Goal: Find specific page/section: Find specific page/section

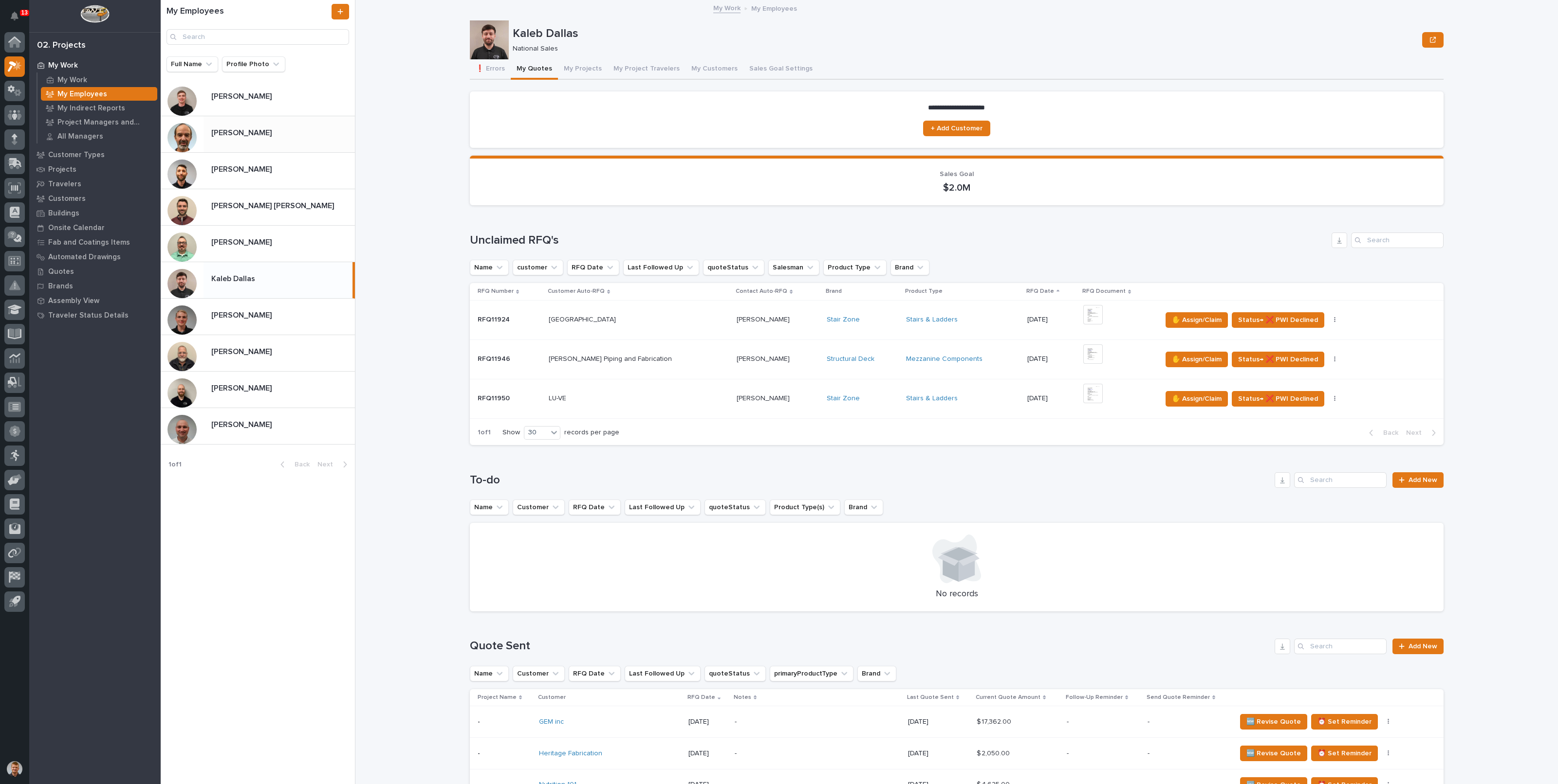
click at [241, 141] on div "[PERSON_NAME] [PERSON_NAME]" at bounding box center [279, 134] width 152 height 19
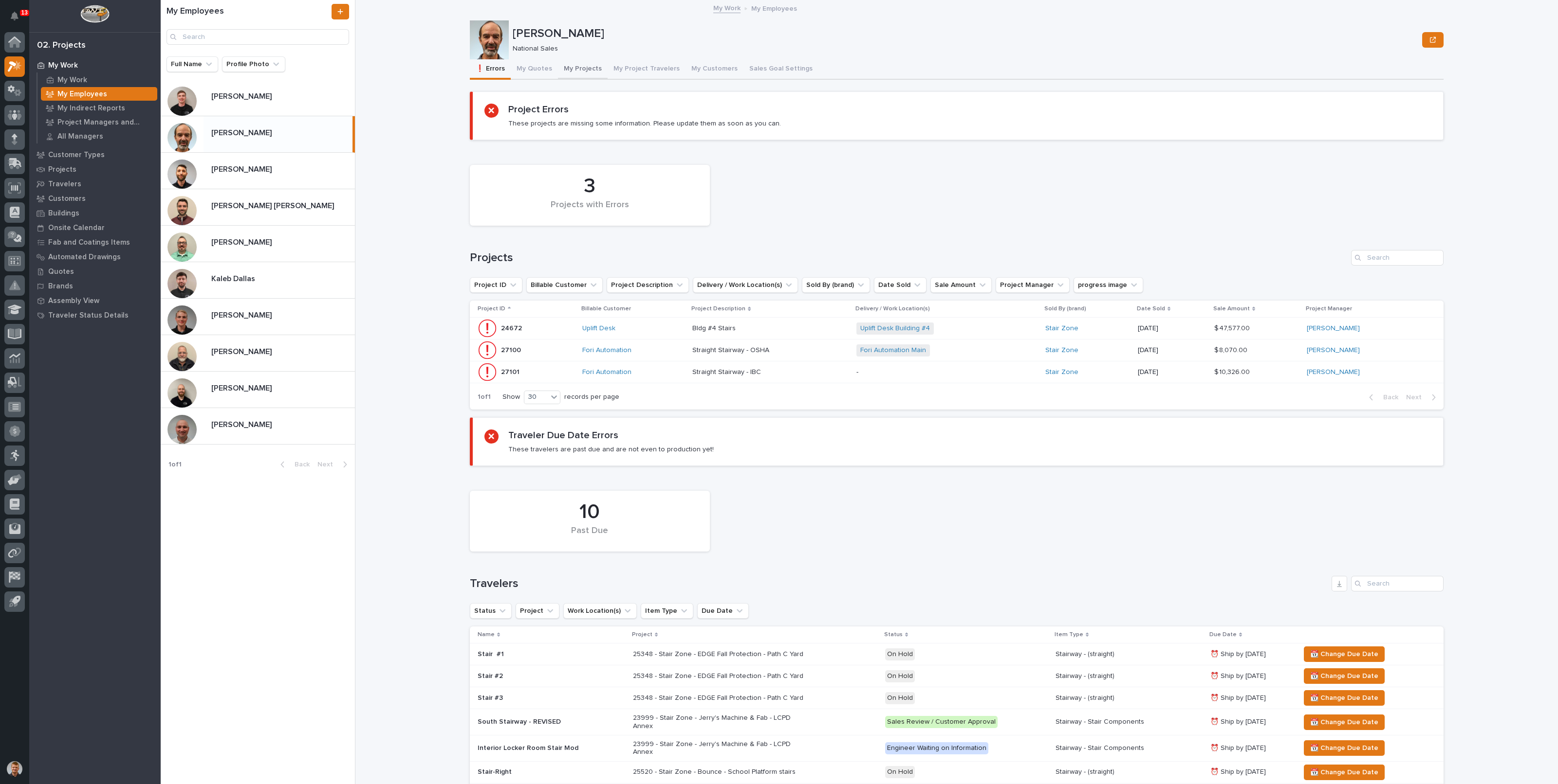
click at [557, 66] on button "My Projects" at bounding box center [582, 69] width 50 height 20
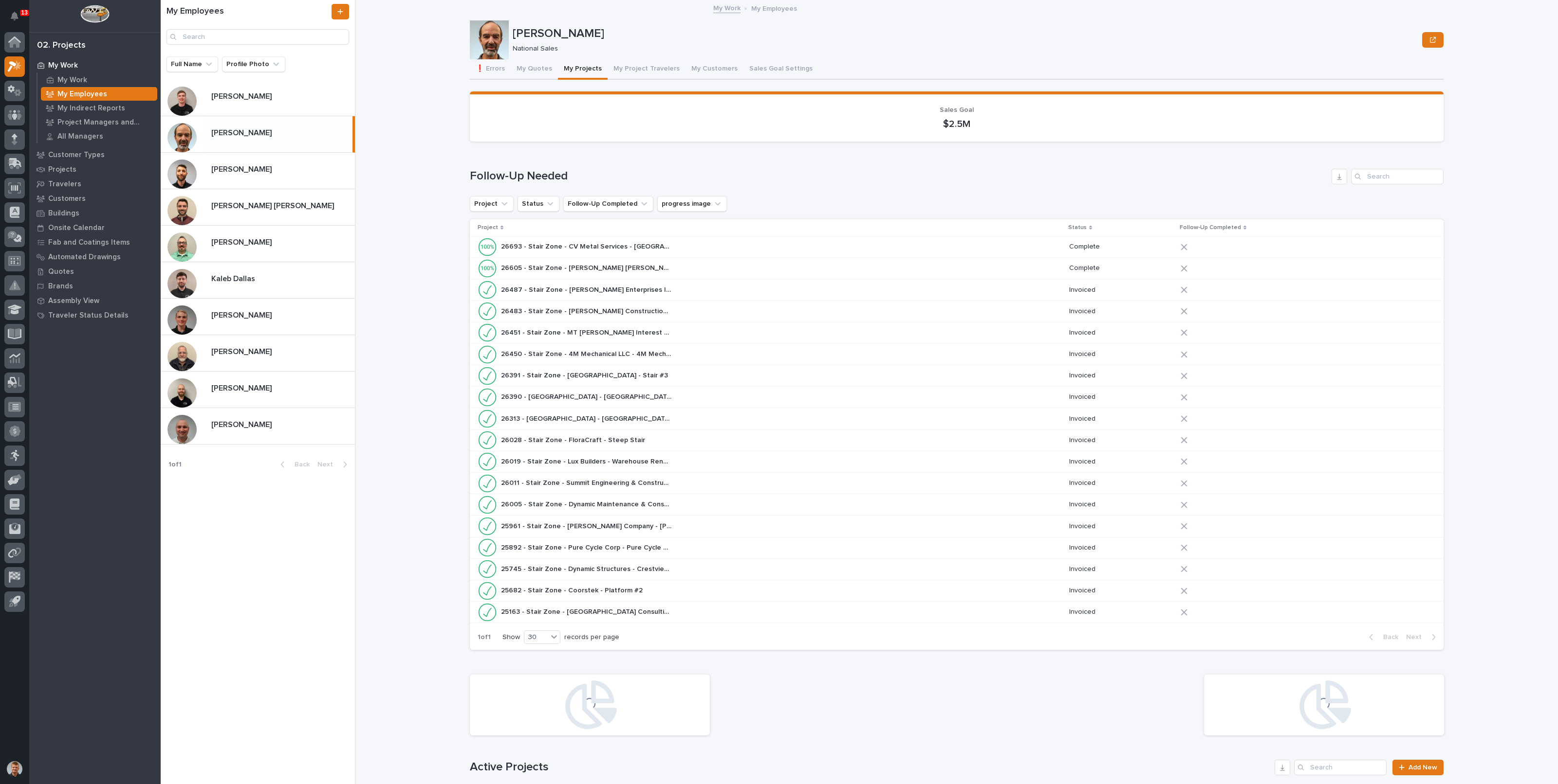
scroll to position [519, 0]
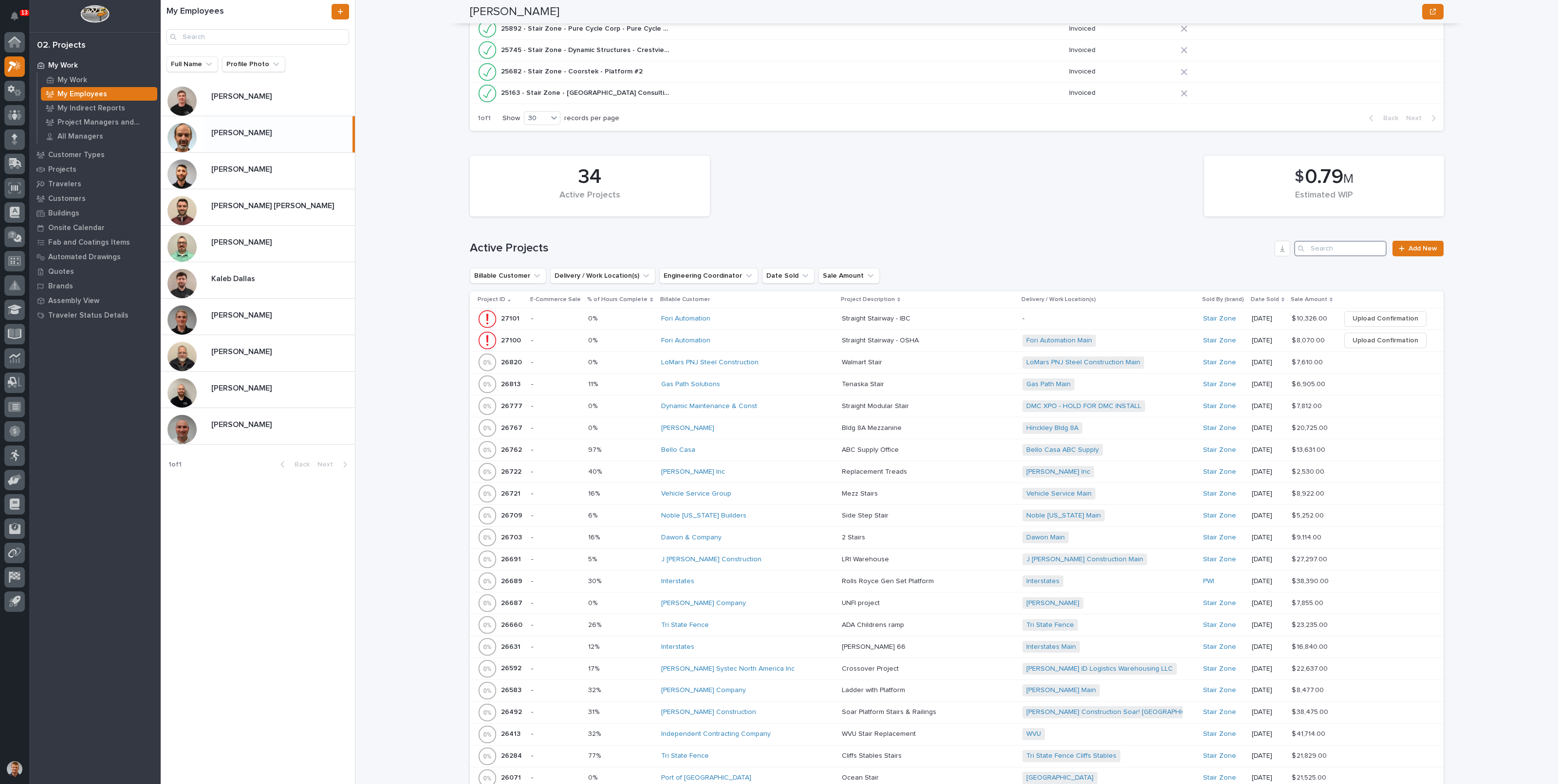
click at [1320, 247] on input "Search" at bounding box center [1340, 249] width 92 height 15
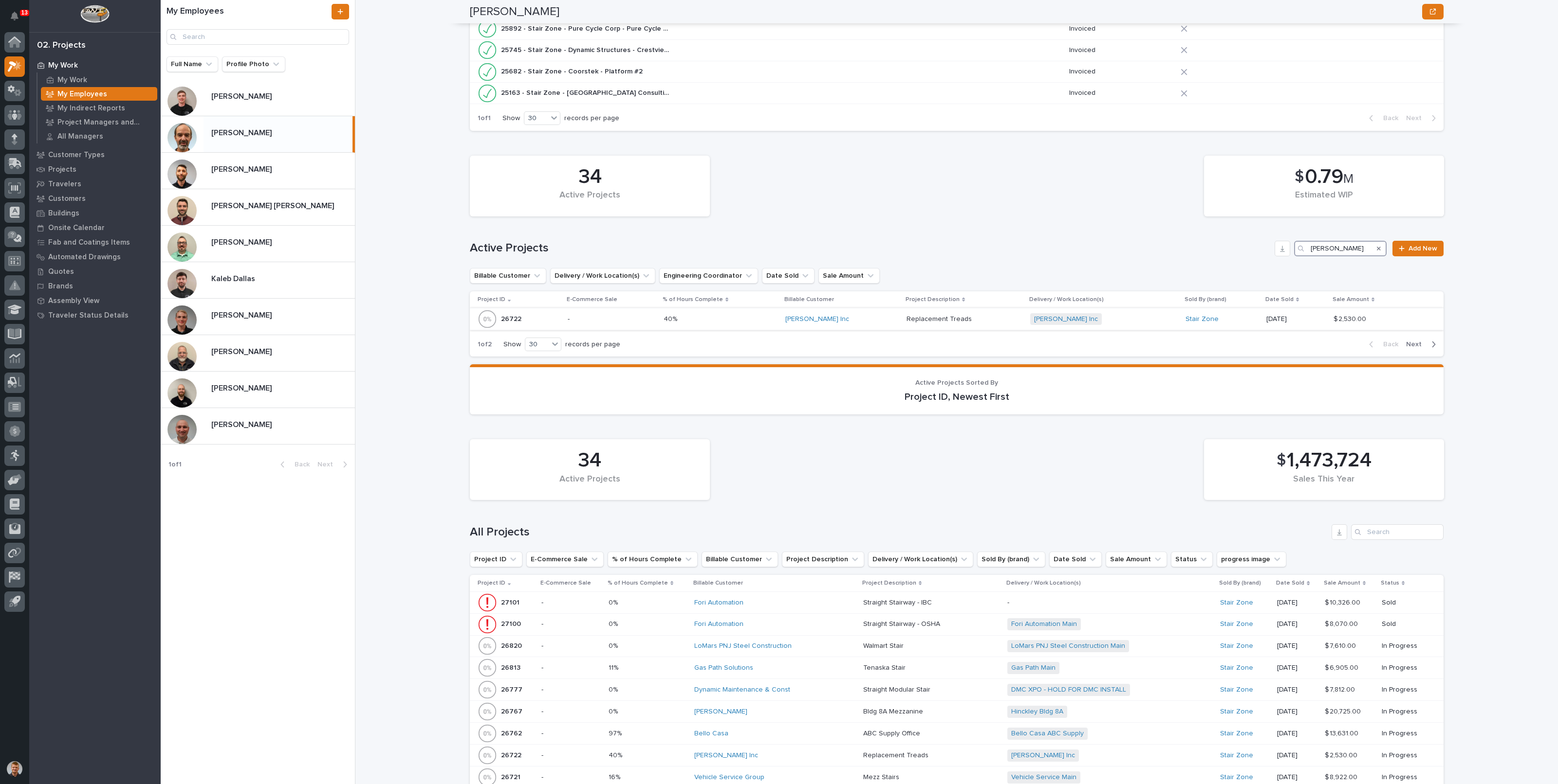
type input "[PERSON_NAME]"
click at [864, 315] on div "[PERSON_NAME] Inc" at bounding box center [841, 319] width 113 height 9
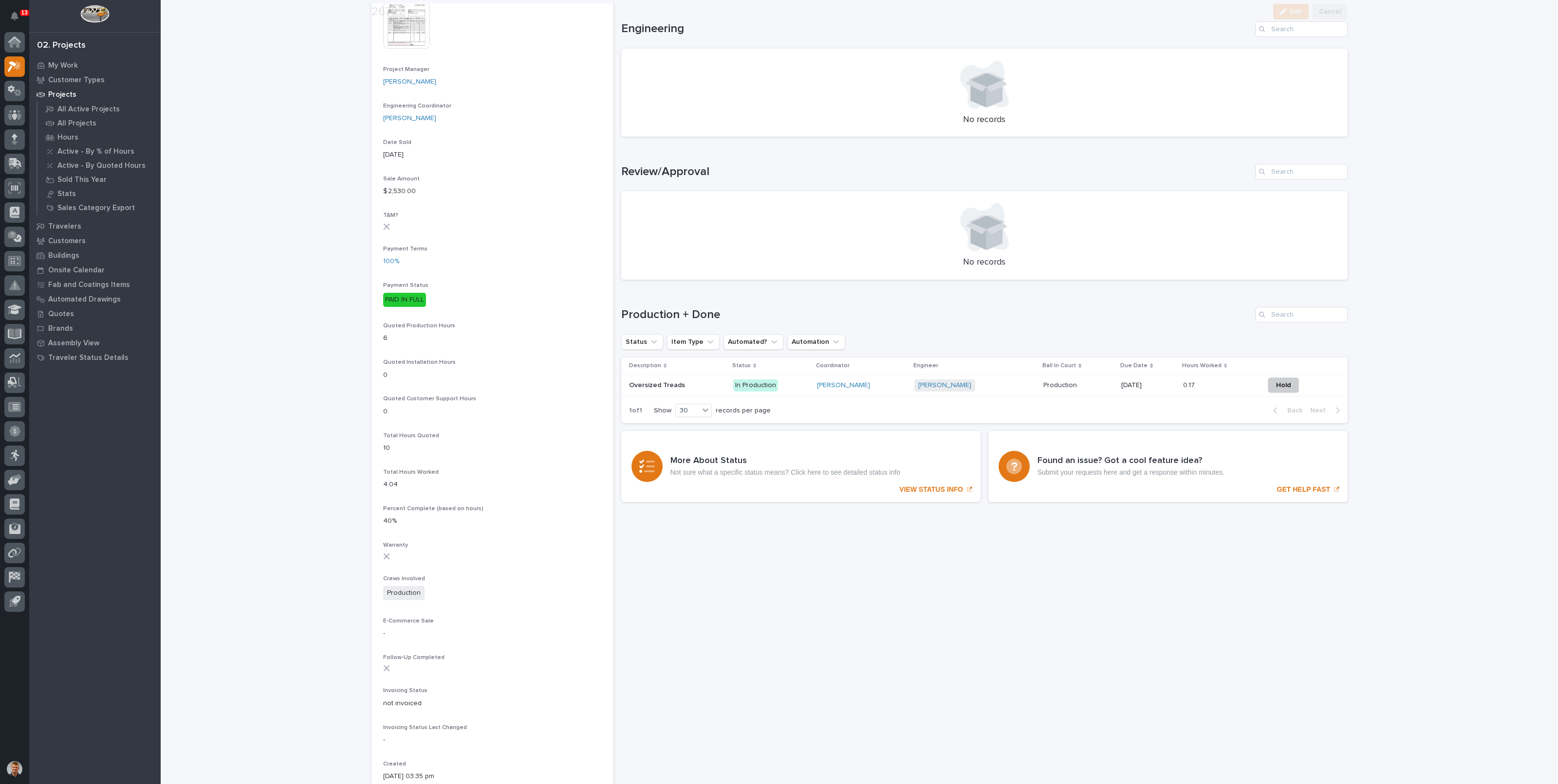
scroll to position [425, 0]
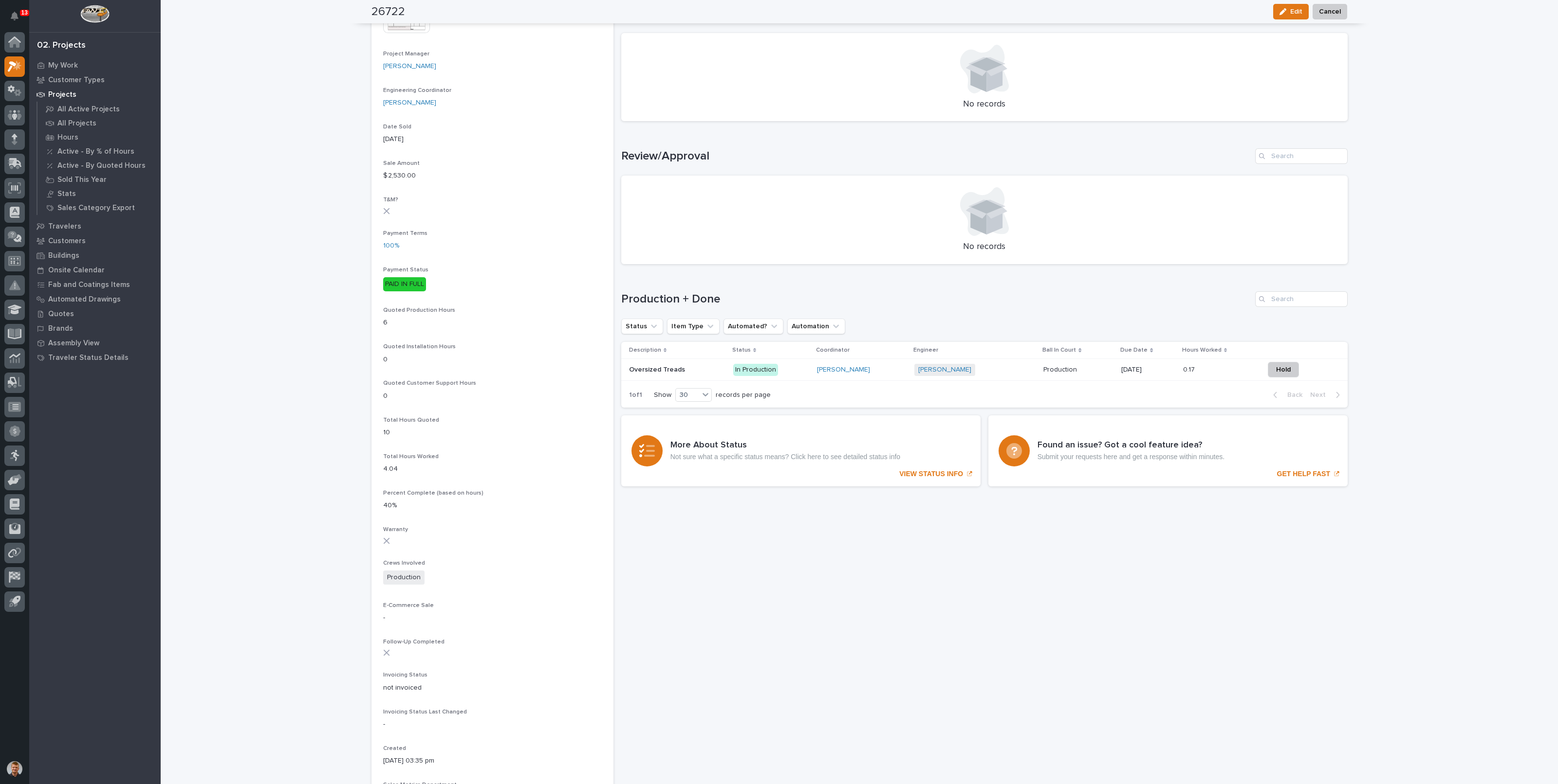
click at [1053, 528] on div "Sorry, there was an error saving your record. Please try again. Please fill out…" at bounding box center [984, 233] width 726 height 1247
